Goal: Navigation & Orientation: Find specific page/section

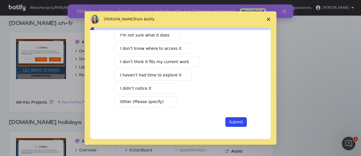
click at [272, 18] on span "Close survey" at bounding box center [269, 19] width 16 height 16
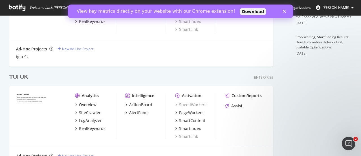
click at [19, 74] on div "TUI UK" at bounding box center [18, 77] width 19 height 8
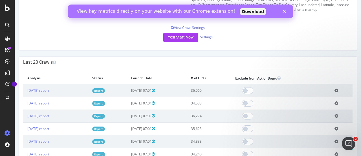
scroll to position [169, 0]
